Goal: Book appointment/travel/reservation

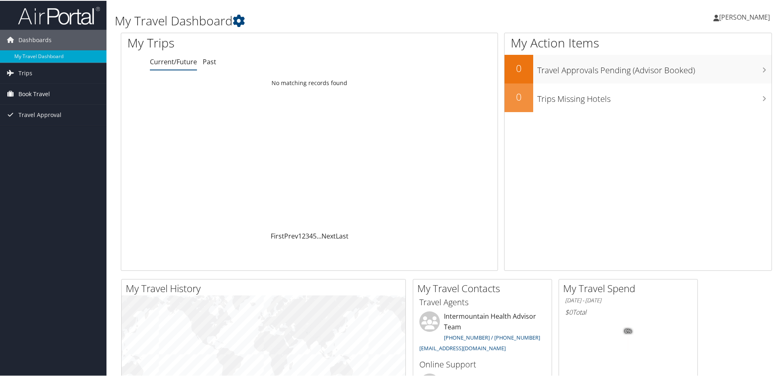
click at [53, 94] on link "Book Travel" at bounding box center [53, 93] width 106 height 20
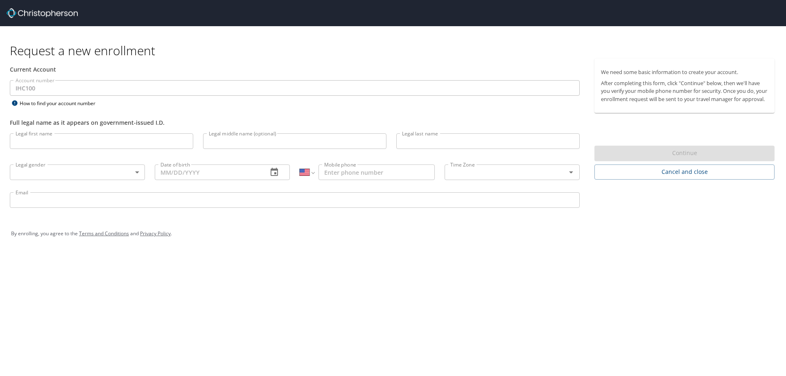
select select "US"
click at [71, 145] on input "Legal first name" at bounding box center [101, 141] width 183 height 16
type input "Garyn"
type input "Gulbranson"
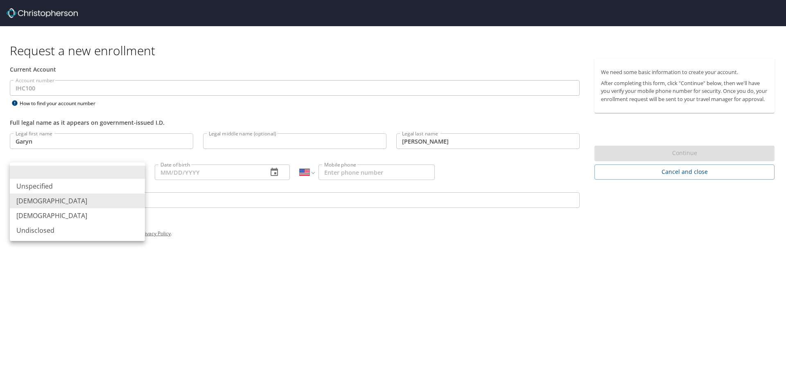
type input "Male"
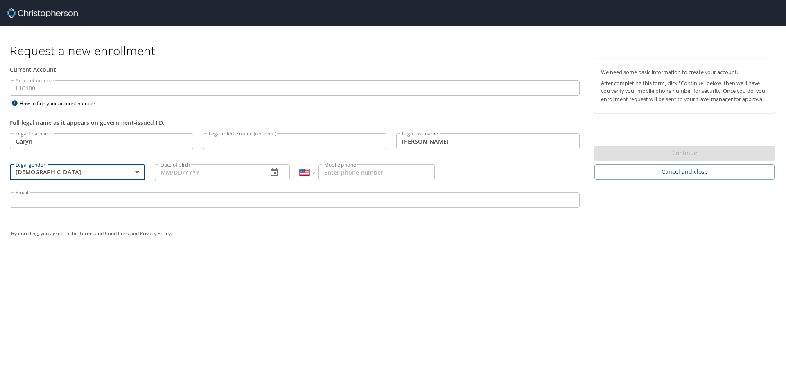
click at [200, 171] on input "Date of birth" at bounding box center [208, 173] width 106 height 16
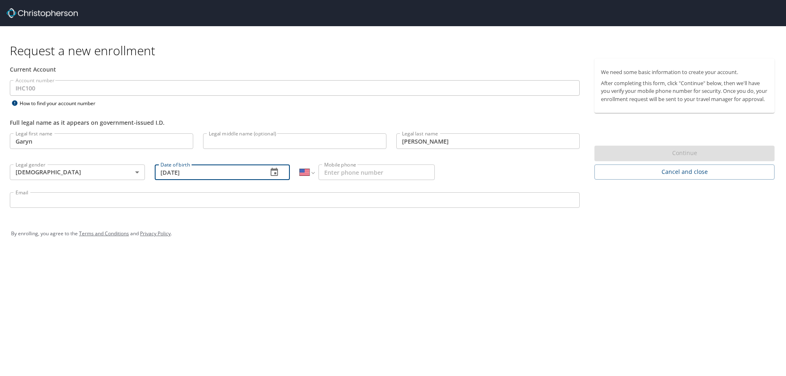
type input "01/05/1986"
click at [344, 167] on input "Mobile phone" at bounding box center [377, 173] width 116 height 16
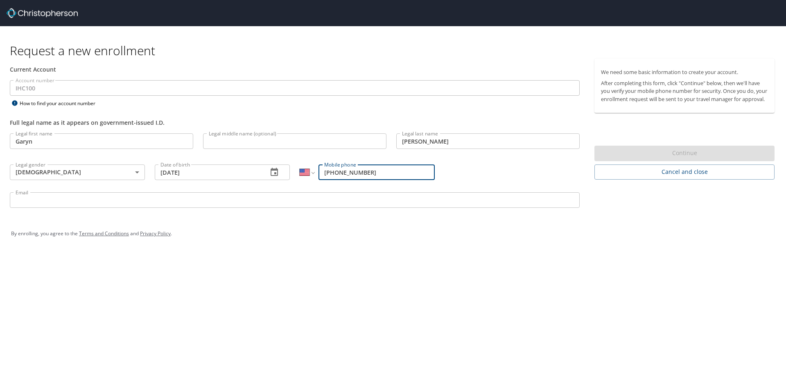
type input "(801) 995-2173"
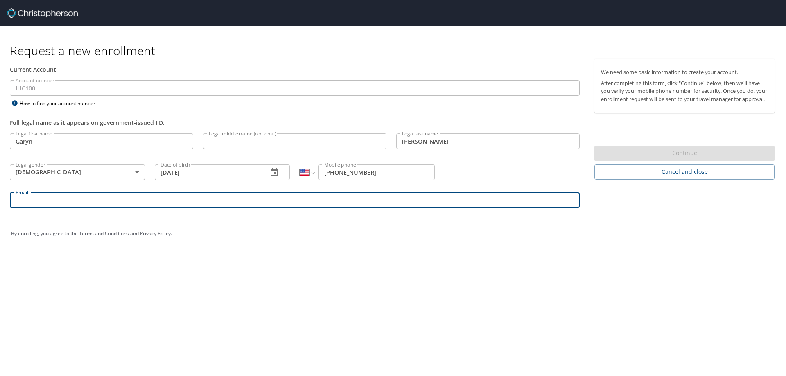
click at [176, 200] on input "Email" at bounding box center [295, 200] width 570 height 16
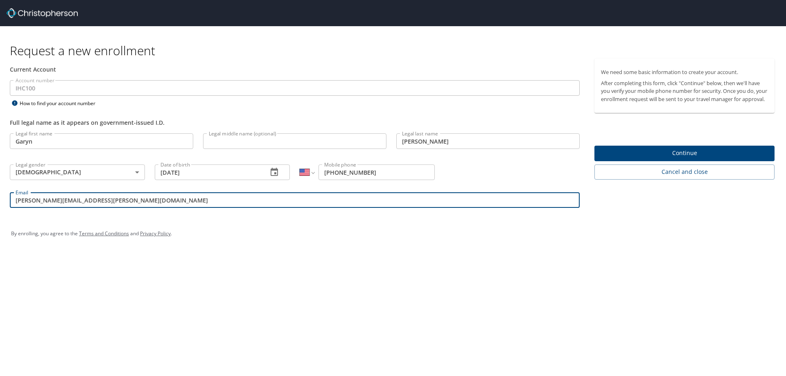
type input "garyn.gulbranson@imail.org"
click at [662, 158] on span "Continue" at bounding box center [684, 153] width 167 height 10
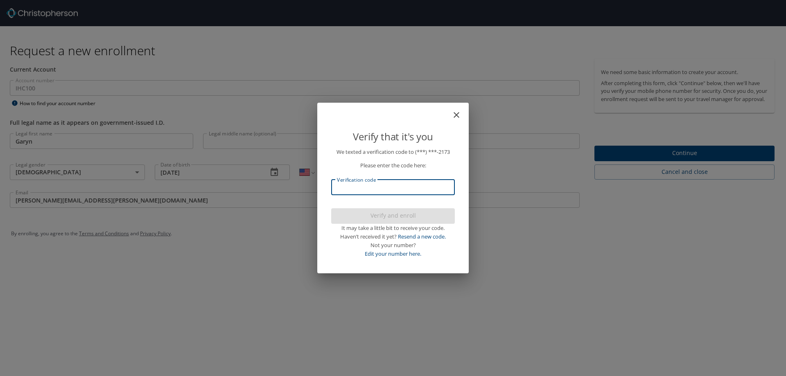
click at [399, 186] on input "Verification code" at bounding box center [393, 188] width 124 height 16
type input "141324"
click at [398, 213] on span "Verify and enroll" at bounding box center [393, 216] width 111 height 10
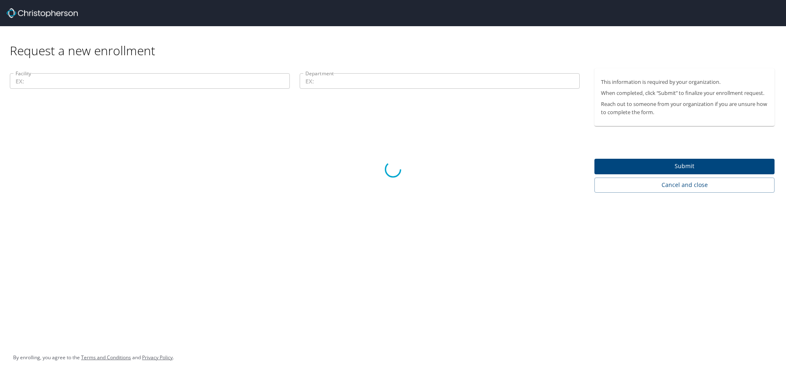
click at [131, 84] on div at bounding box center [393, 169] width 786 height 414
click at [132, 80] on div at bounding box center [393, 169] width 786 height 414
click at [105, 72] on div at bounding box center [393, 169] width 786 height 414
click at [101, 79] on div at bounding box center [393, 169] width 786 height 414
click at [142, 81] on div at bounding box center [393, 169] width 786 height 414
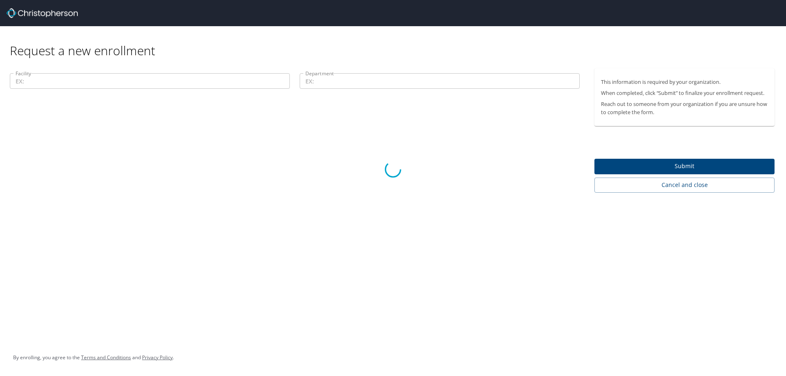
click at [634, 165] on div at bounding box center [393, 169] width 786 height 414
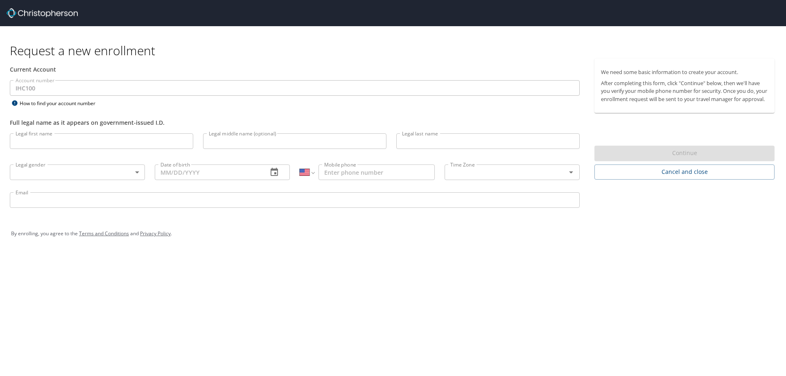
select select "US"
click at [668, 177] on span "Cancel and close" at bounding box center [684, 172] width 167 height 10
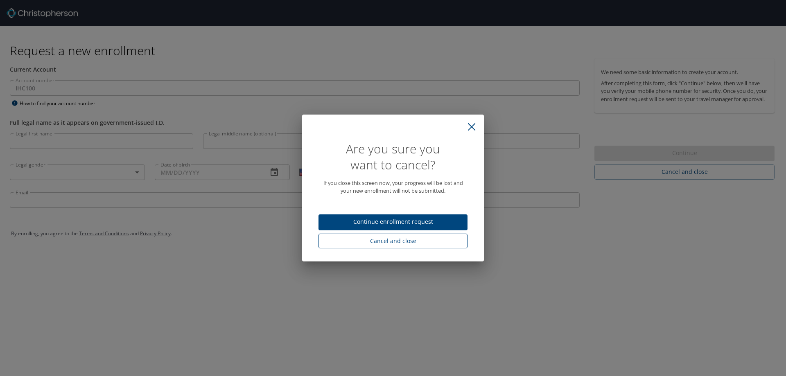
click at [407, 246] on div "Are you sure you want to cancel? If you close this screen now, your progress wi…" at bounding box center [393, 188] width 169 height 134
click at [407, 246] on span "Cancel and close" at bounding box center [393, 241] width 136 height 10
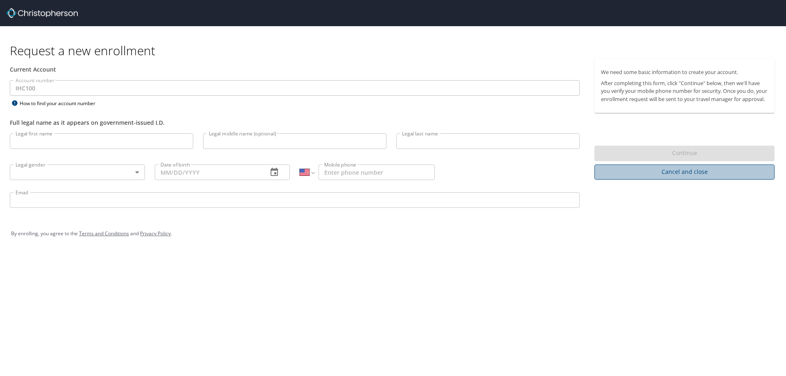
click at [640, 177] on span "Cancel and close" at bounding box center [684, 172] width 167 height 10
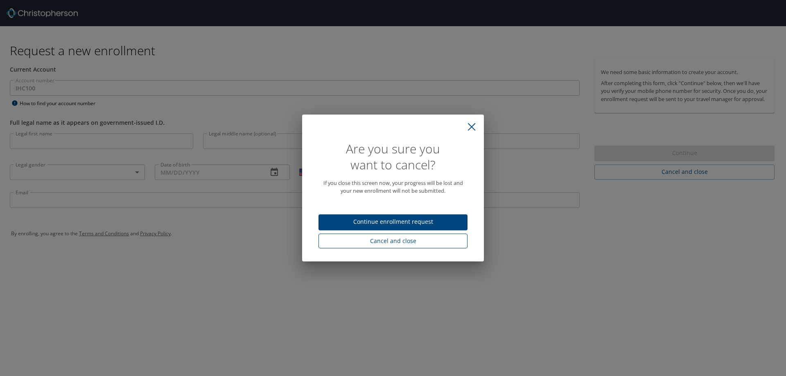
click at [409, 240] on span "Cancel and close" at bounding box center [393, 241] width 136 height 10
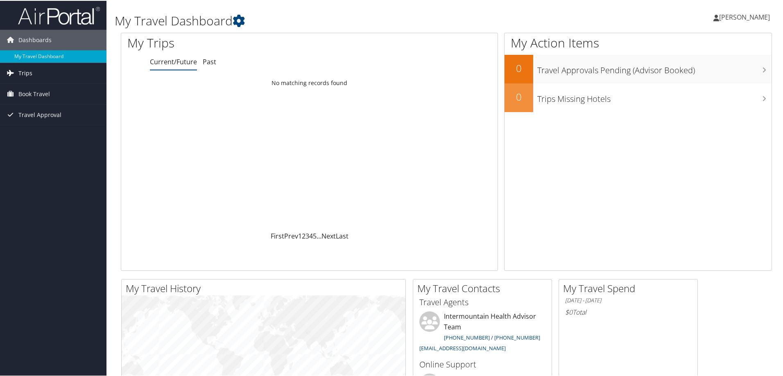
click at [21, 71] on span "Trips" at bounding box center [25, 72] width 14 height 20
click at [36, 85] on link "Current/Future Trips" at bounding box center [53, 89] width 106 height 12
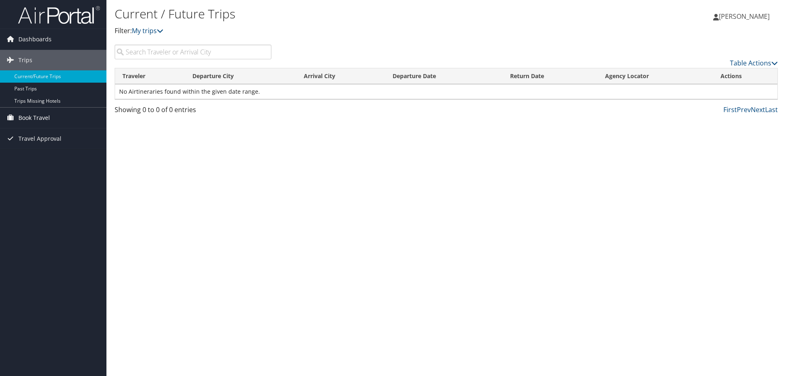
click at [27, 115] on span "Book Travel" at bounding box center [34, 118] width 32 height 20
click at [53, 178] on span "Travel Approval" at bounding box center [39, 175] width 43 height 20
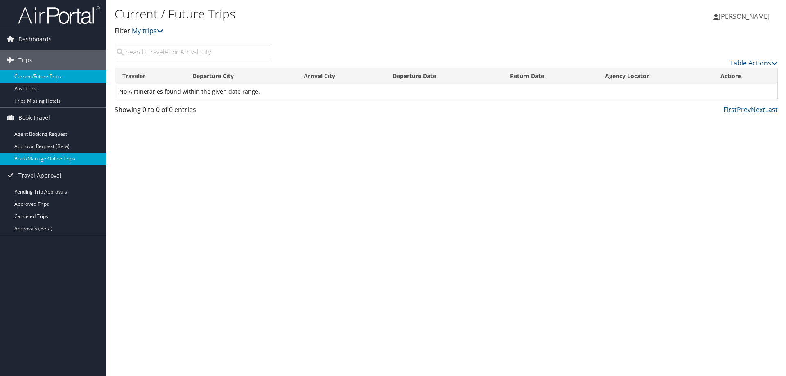
click at [53, 158] on link "Book/Manage Online Trips" at bounding box center [53, 159] width 106 height 12
click at [52, 13] on img at bounding box center [59, 14] width 82 height 19
